Goal: Task Accomplishment & Management: Use online tool/utility

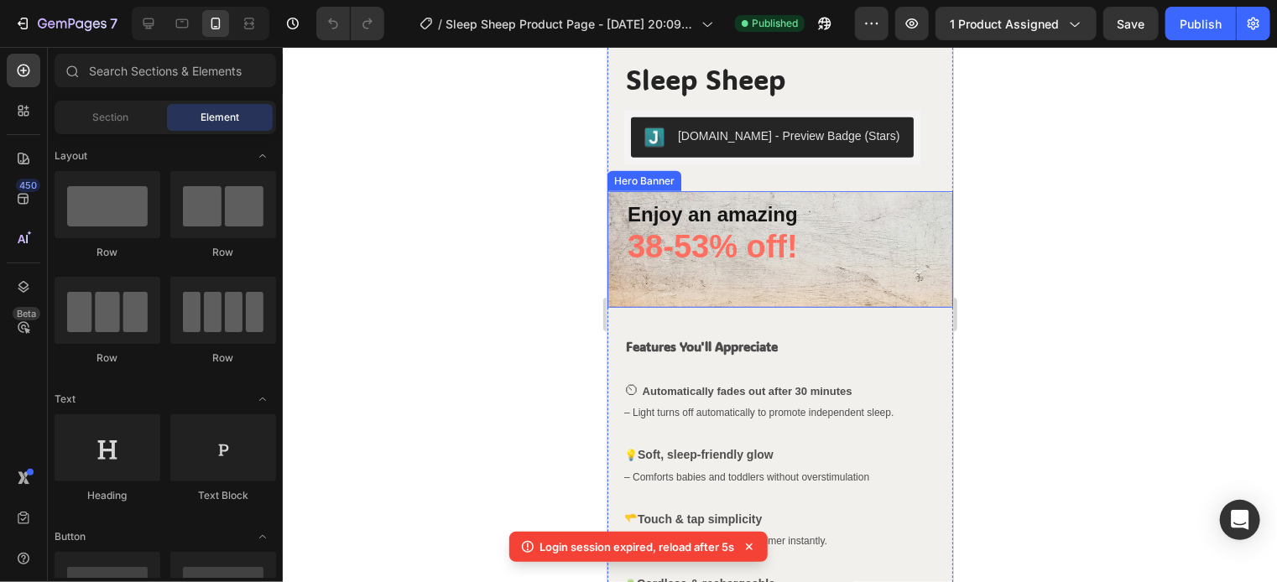
scroll to position [600, 0]
